Goal: Task Accomplishment & Management: Complete application form

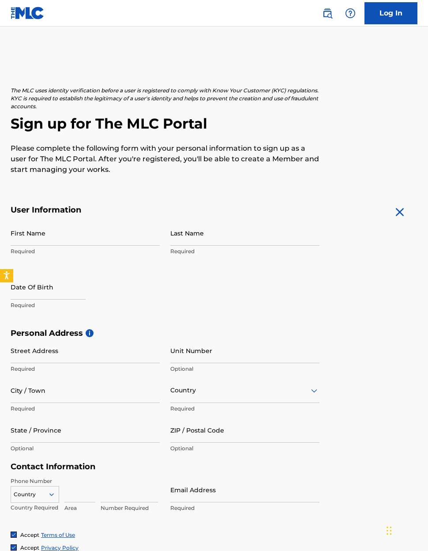
click at [60, 230] on input "First Name" at bounding box center [85, 232] width 149 height 25
type input "[PERSON_NAME]"
type input "[STREET_ADDRESS]"
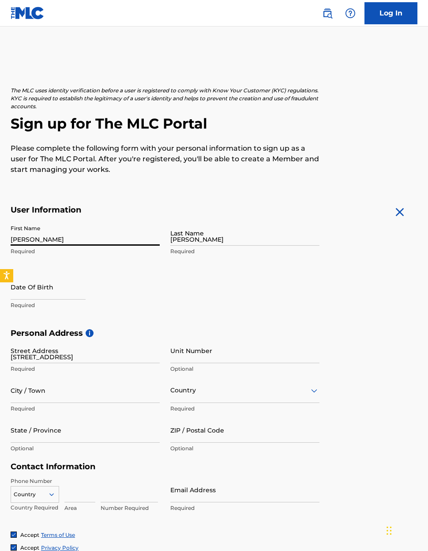
type input "Casa Grande"
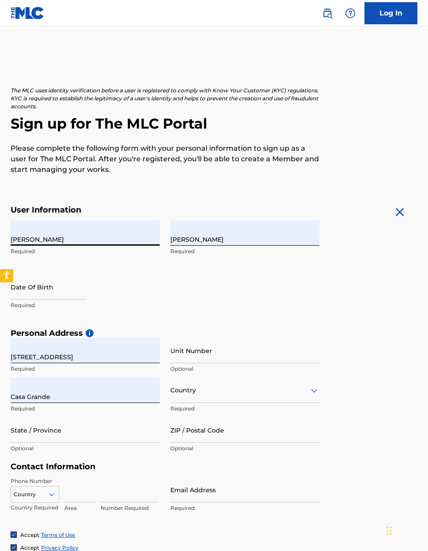
type input "[GEOGRAPHIC_DATA]"
type input "AZ"
type input "85194"
type input "1"
type input "619"
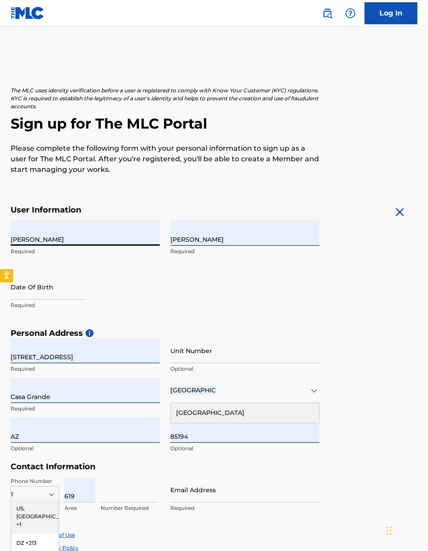
type input "3447791"
type input "[EMAIL_ADDRESS][DOMAIN_NAME]"
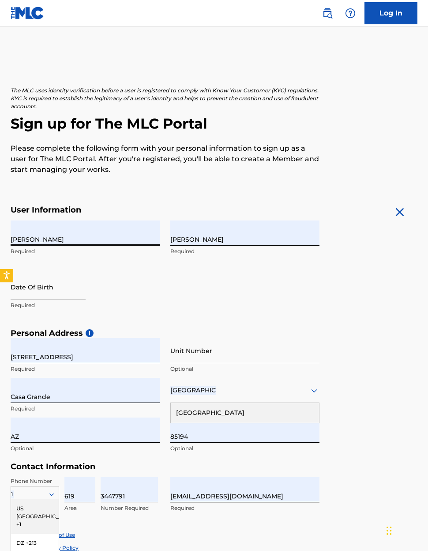
click at [35, 287] on input "text" at bounding box center [48, 286] width 75 height 25
select select "7"
select select "2025"
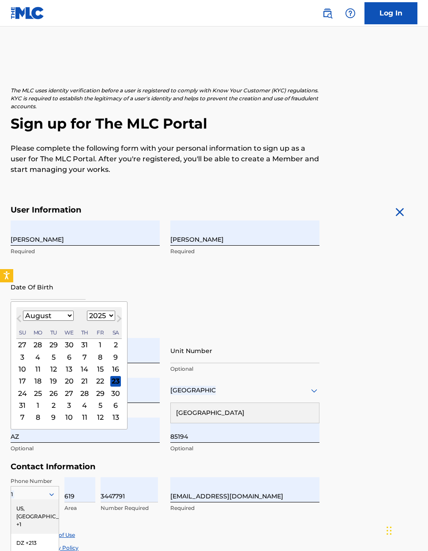
click at [73, 318] on select "January February March April May June July August September October November De…" at bounding box center [48, 315] width 51 height 10
click at [69, 316] on select "January February March April May June July August September October November De…" at bounding box center [48, 315] width 51 height 10
select select "9"
click at [115, 314] on select "1899 1900 1901 1902 1903 1904 1905 1906 1907 1908 1909 1910 1911 1912 1913 1914…" at bounding box center [101, 315] width 28 height 10
select select "1968"
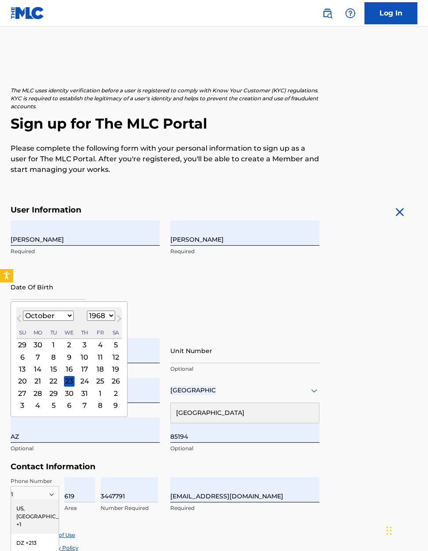
click at [43, 393] on div "28" at bounding box center [38, 393] width 11 height 11
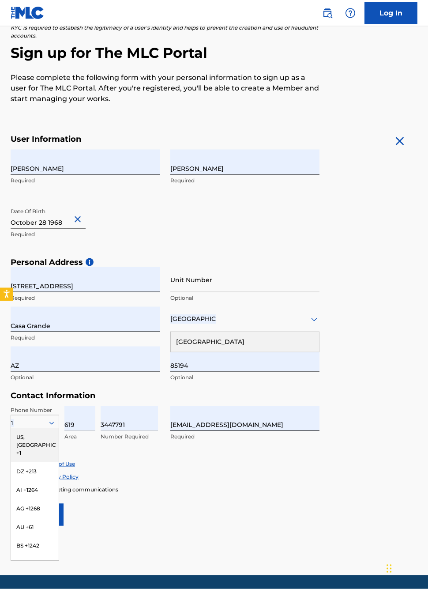
scroll to position [78, 0]
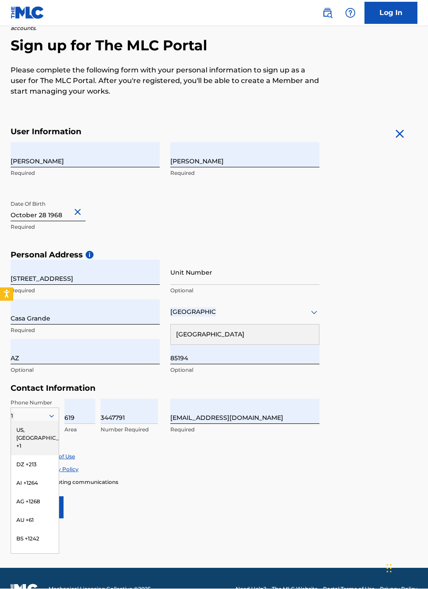
click at [39, 430] on div "US, [GEOGRAPHIC_DATA] +1" at bounding box center [35, 438] width 48 height 34
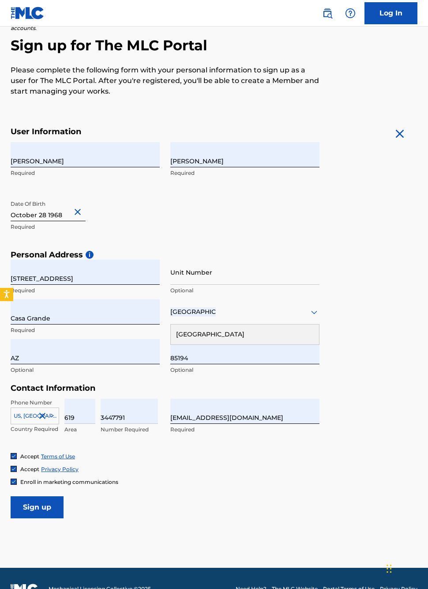
click at [42, 505] on input "Sign up" at bounding box center [37, 507] width 53 height 22
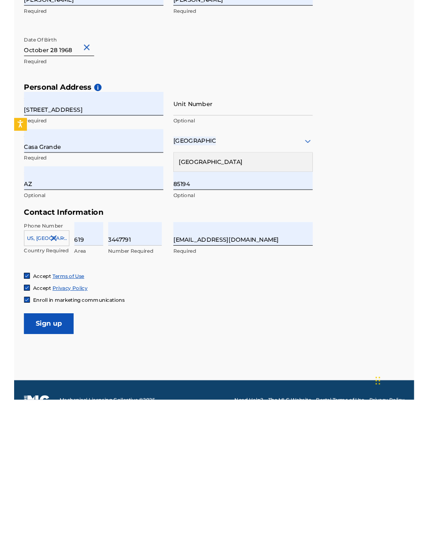
scroll to position [96, 0]
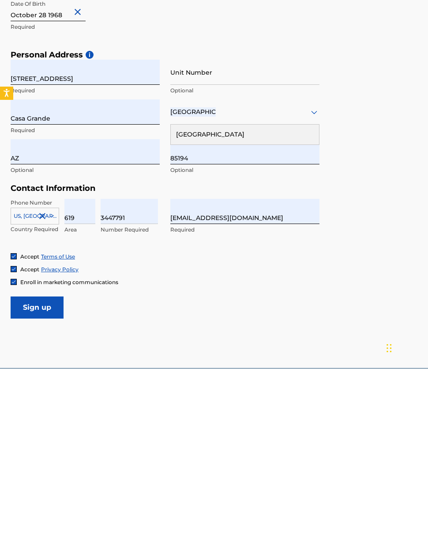
click at [226, 307] on div "[GEOGRAPHIC_DATA]" at bounding box center [245, 317] width 148 height 20
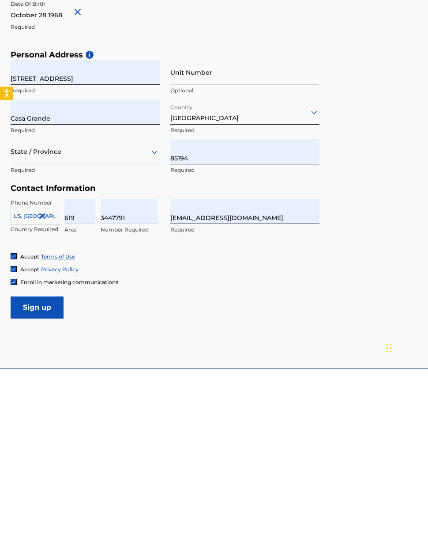
scroll to position [137, 0]
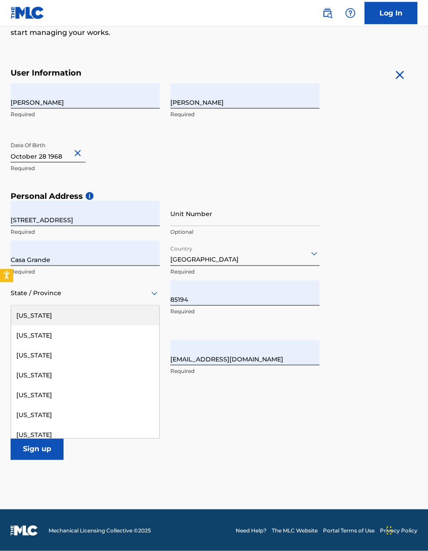
type input "1"
type input "[GEOGRAPHIC_DATA]"
type input "CA"
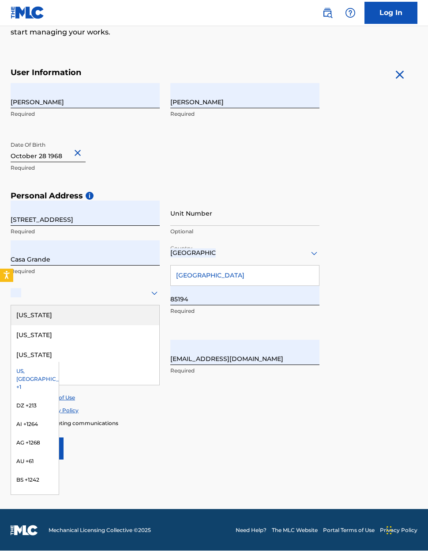
click at [36, 371] on div "US, [GEOGRAPHIC_DATA] +1" at bounding box center [35, 379] width 48 height 34
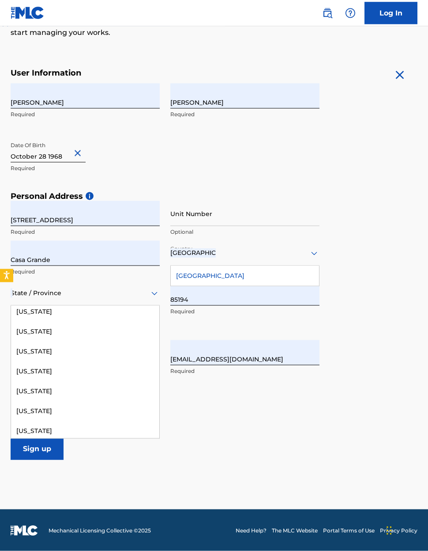
scroll to position [70, 0]
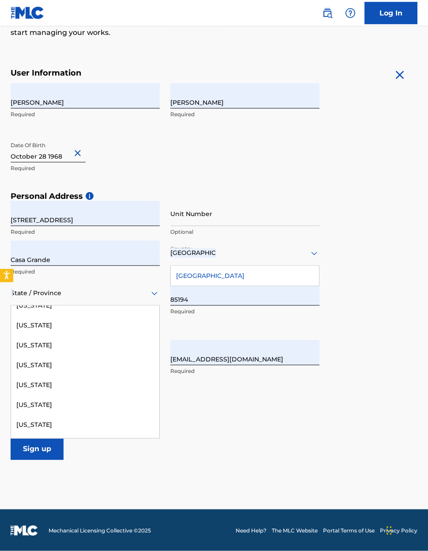
click at [46, 344] on div "[US_STATE]" at bounding box center [85, 345] width 148 height 20
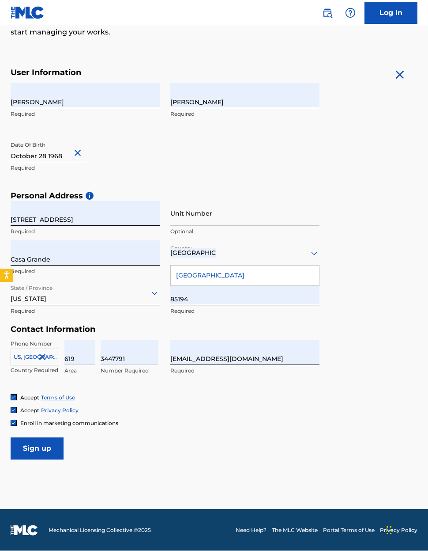
click at [38, 448] on input "Sign up" at bounding box center [37, 449] width 53 height 22
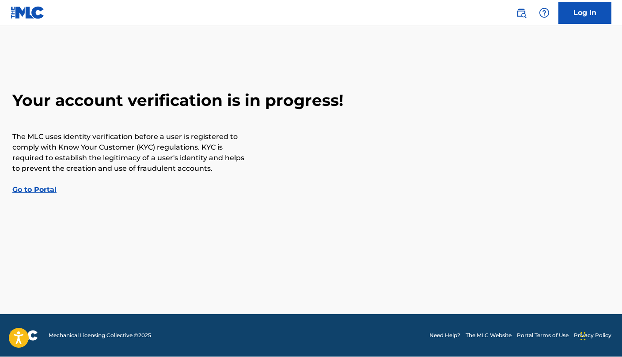
click at [428, 14] on link "Log In" at bounding box center [584, 13] width 53 height 22
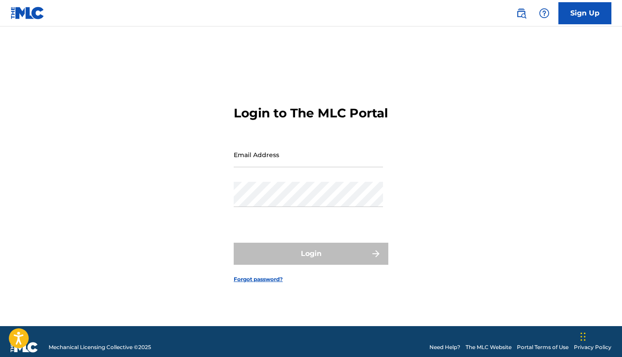
click at [277, 164] on input "Email Address" at bounding box center [308, 154] width 149 height 25
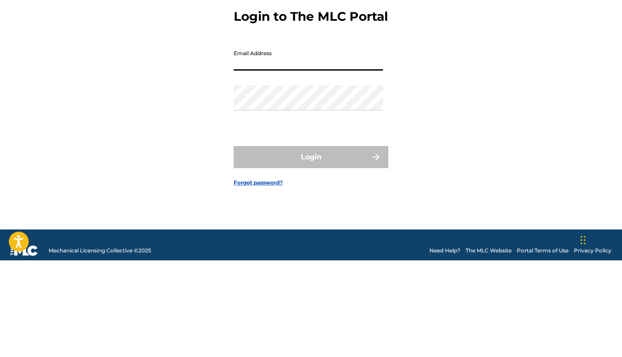
type input "[EMAIL_ADDRESS][DOMAIN_NAME]"
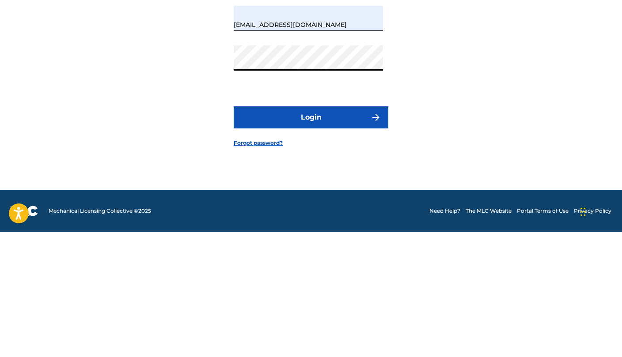
click at [330, 231] on button "Login" at bounding box center [311, 242] width 155 height 22
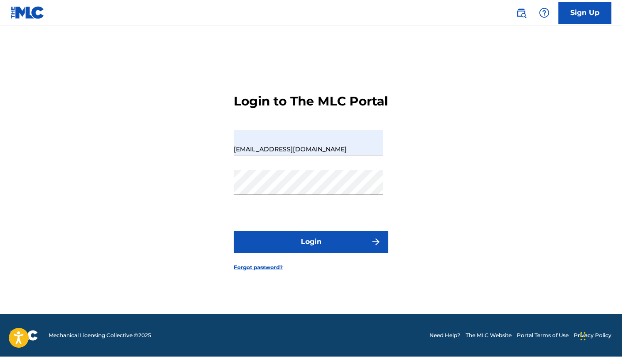
click at [258, 272] on link "Forgot password?" at bounding box center [258, 268] width 49 height 8
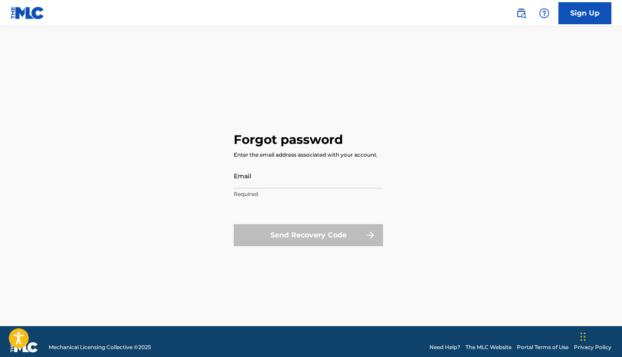
click at [284, 180] on input "Email" at bounding box center [308, 175] width 149 height 25
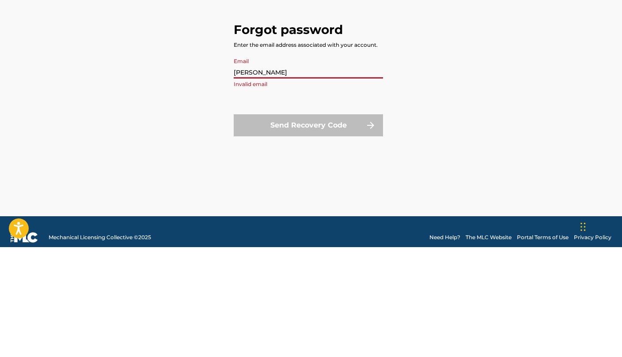
type input "[EMAIL_ADDRESS][DOMAIN_NAME]"
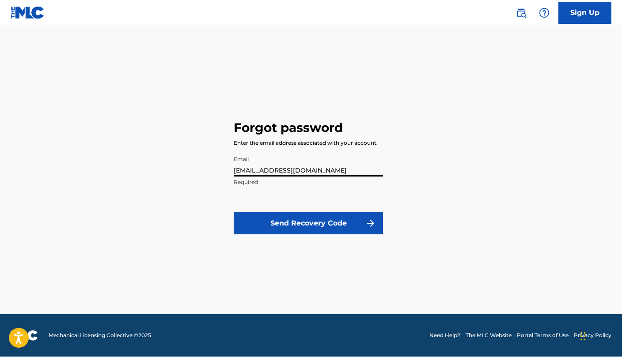
click at [358, 225] on button "Send Recovery Code" at bounding box center [308, 224] width 149 height 22
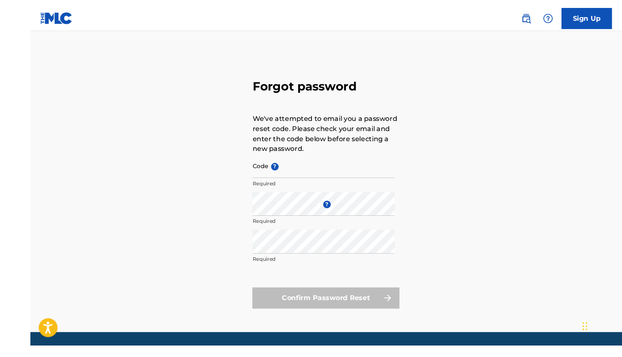
scroll to position [20, 0]
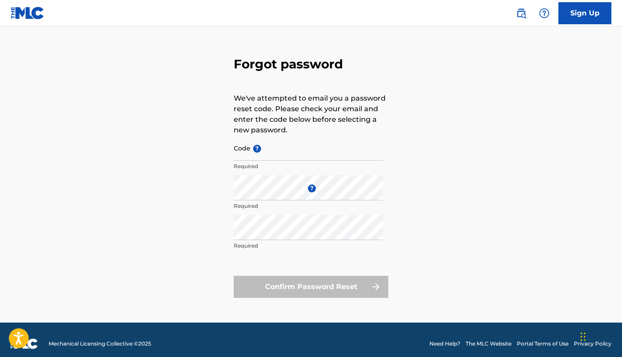
click at [287, 151] on input "Code ?" at bounding box center [308, 148] width 149 height 25
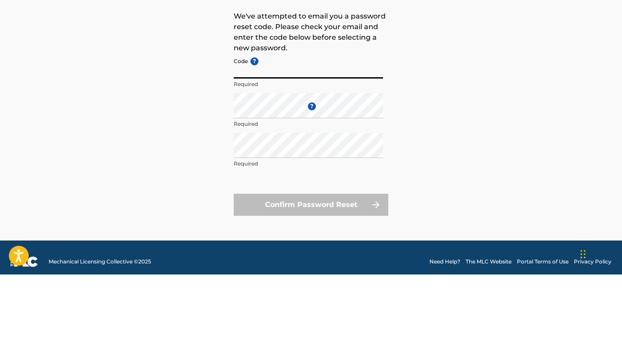
click at [288, 136] on input "Code ?" at bounding box center [308, 148] width 149 height 25
paste input "FP_d5fd50347c8eea40e331de4791b4"
type input "FP_d5fd50347c8eea40e331de4791b4"
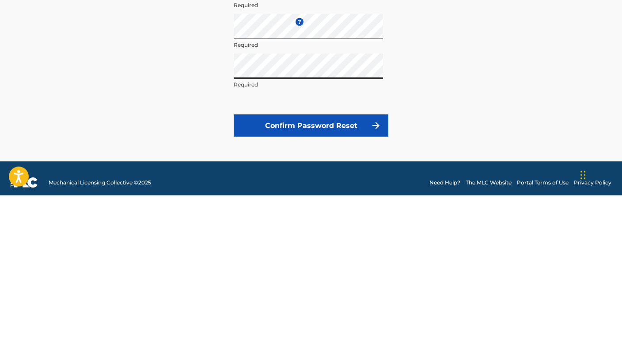
click at [327, 276] on button "Confirm Password Reset" at bounding box center [311, 287] width 155 height 22
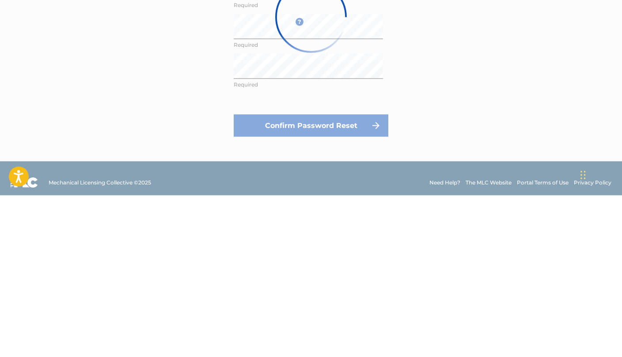
scroll to position [28, 0]
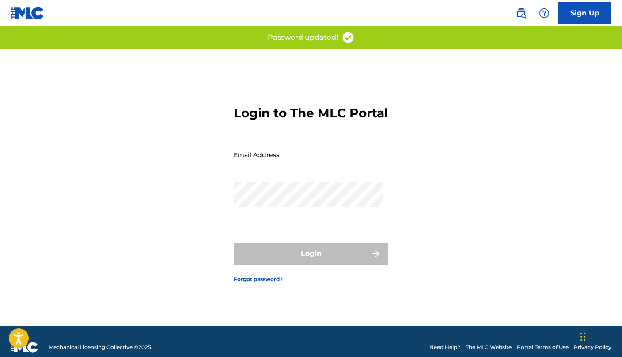
click at [253, 155] on input "Email Address" at bounding box center [308, 154] width 149 height 25
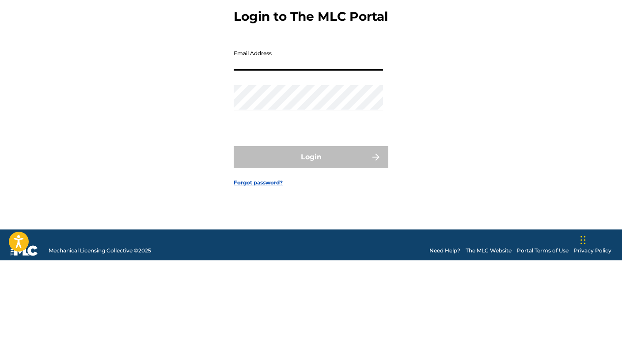
type input "[EMAIL_ADDRESS][DOMAIN_NAME]"
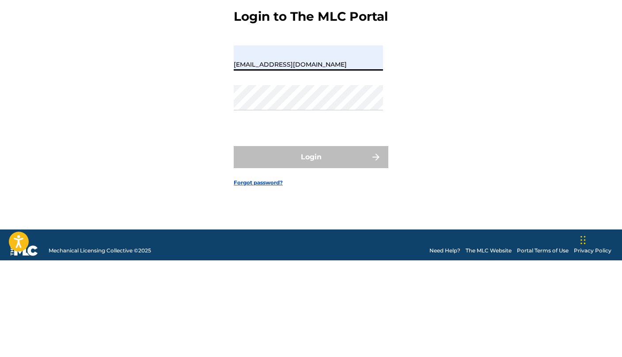
scroll to position [11, 0]
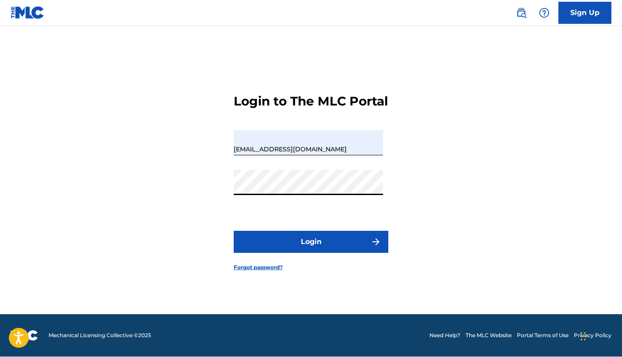
click at [356, 253] on button "Login" at bounding box center [311, 242] width 155 height 22
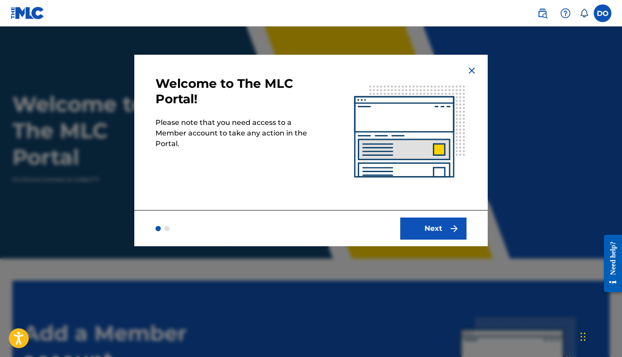
click at [428, 229] on img "submit" at bounding box center [454, 228] width 11 height 11
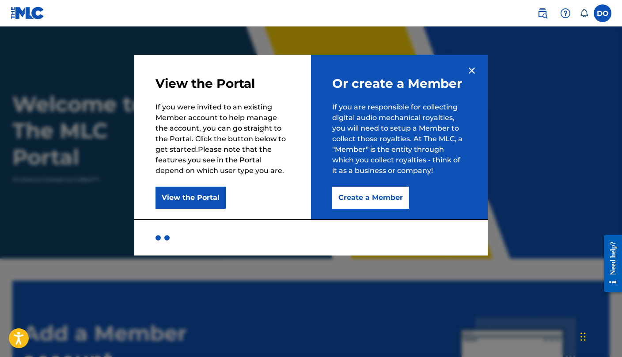
click at [178, 196] on button "View the Portal" at bounding box center [190, 198] width 70 height 22
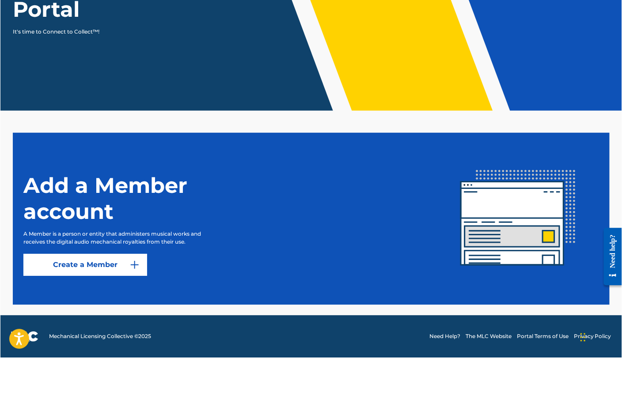
scroll to position [111, 0]
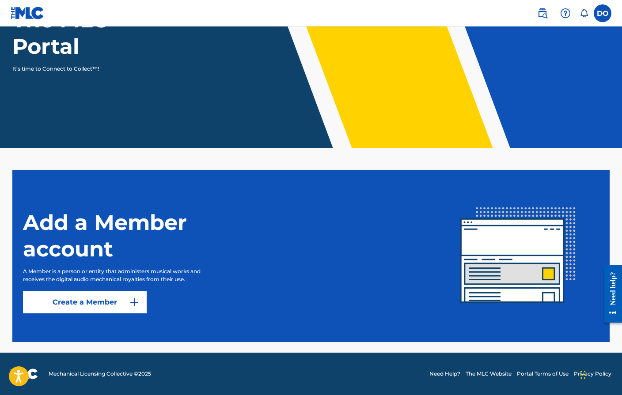
click at [126, 308] on link "Create a Member" at bounding box center [85, 302] width 124 height 22
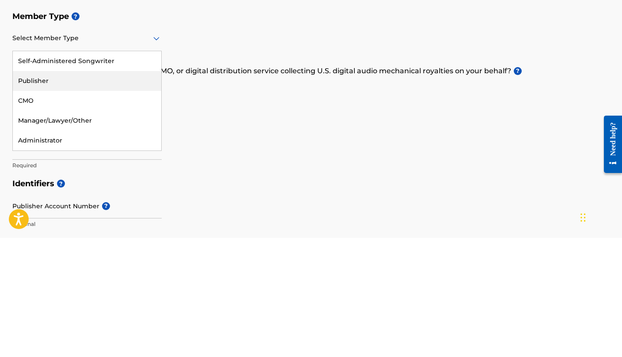
click at [59, 190] on div "Publisher" at bounding box center [87, 200] width 148 height 20
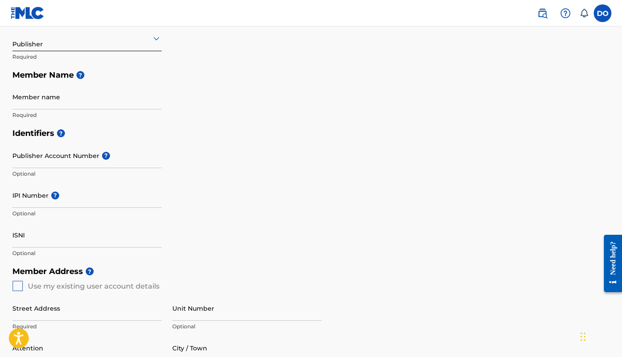
click at [68, 100] on input "Member name" at bounding box center [86, 96] width 149 height 25
type input "[PERSON_NAME]"
type input "[STREET_ADDRESS]"
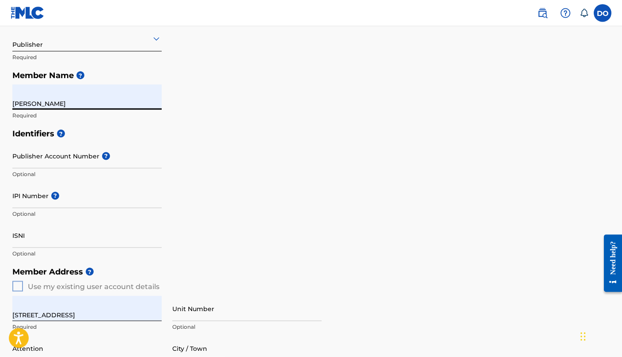
scroll to position [119, 0]
click at [82, 159] on input "Publisher Account Number ?" at bounding box center [86, 155] width 149 height 25
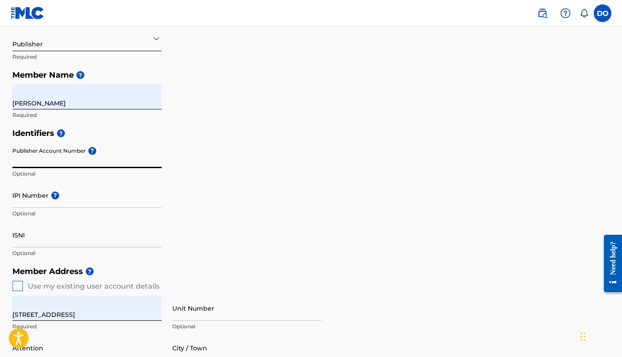
scroll to position [119, 0]
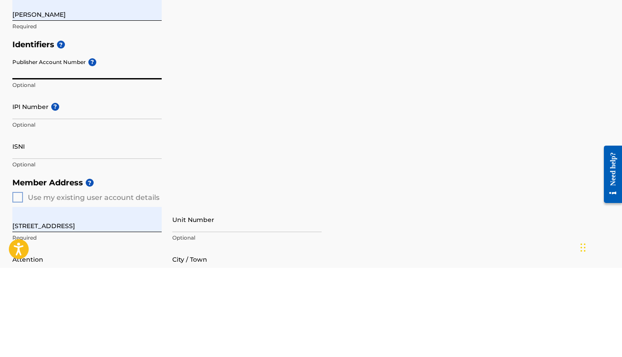
click at [89, 147] on span "?" at bounding box center [92, 151] width 8 height 8
click at [89, 144] on input "Publisher Account Number ?" at bounding box center [86, 156] width 149 height 25
click at [236, 125] on div "Identifiers ? Publisher Account Number ? Optional IPI Number ? Optional ISNI Op…" at bounding box center [310, 194] width 597 height 138
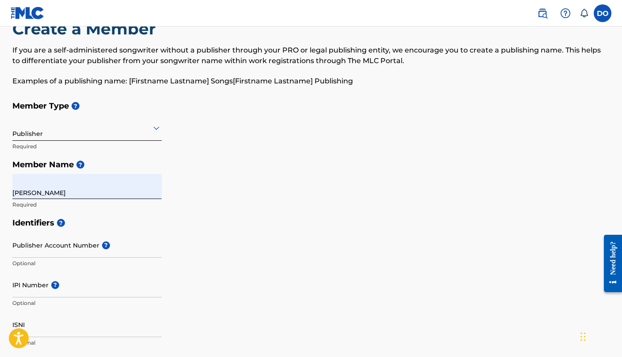
scroll to position [0, 0]
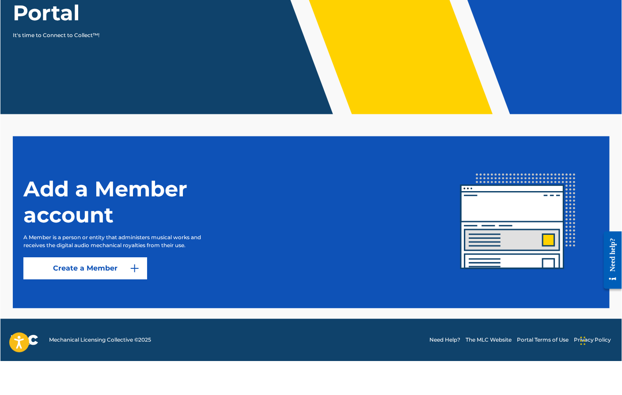
scroll to position [111, 0]
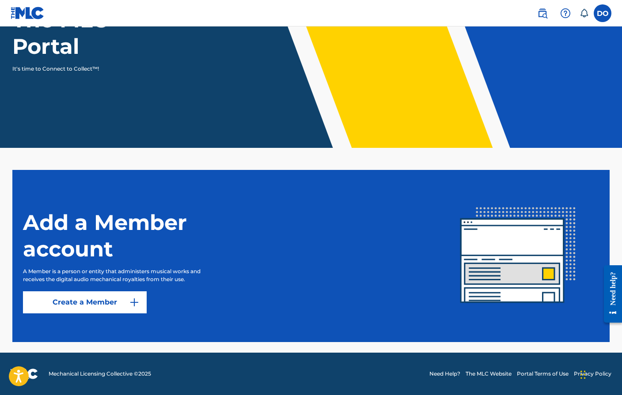
click at [428, 207] on div "Add a Member account A Member is a person or entity that administers musical wo…" at bounding box center [311, 256] width 618 height 172
